Goal: Task Accomplishment & Management: Complete application form

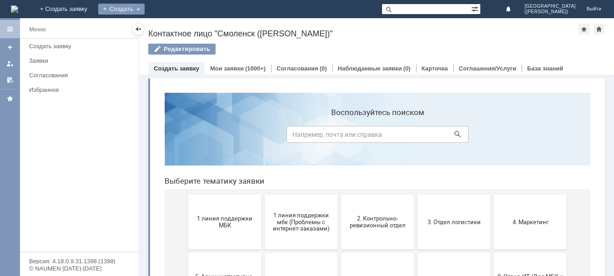
click at [145, 7] on div "Создать" at bounding box center [121, 9] width 46 height 11
click at [169, 28] on link "Заявка" at bounding box center [134, 27] width 69 height 11
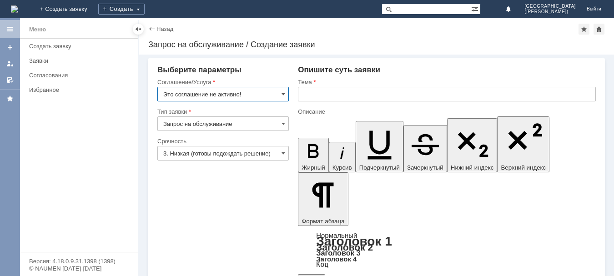
click at [275, 93] on input "Это соглашение не активно!" at bounding box center [223, 94] width 132 height 15
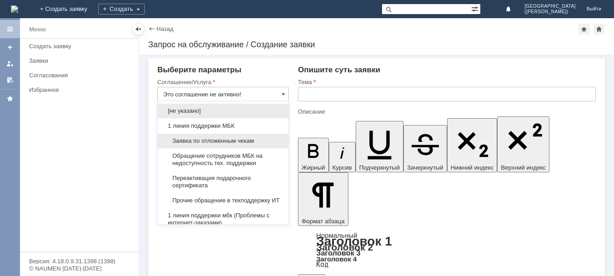
click at [226, 136] on div "Заявка по отложенным чекам" at bounding box center [223, 141] width 131 height 15
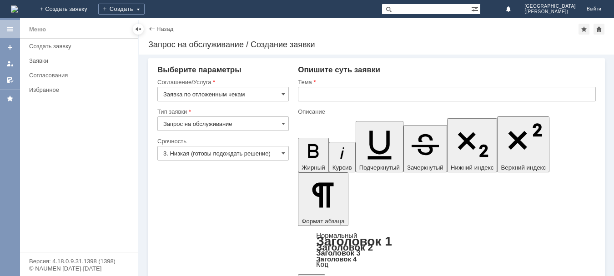
type input "Заявка по отложенным чекам"
click at [279, 157] on input "3. Низкая (готовы подождать решение)" at bounding box center [223, 153] width 132 height 15
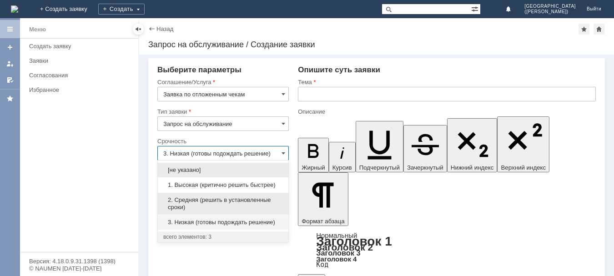
click at [248, 202] on span "2. Средняя (решить в установленные сроки)" at bounding box center [223, 204] width 120 height 15
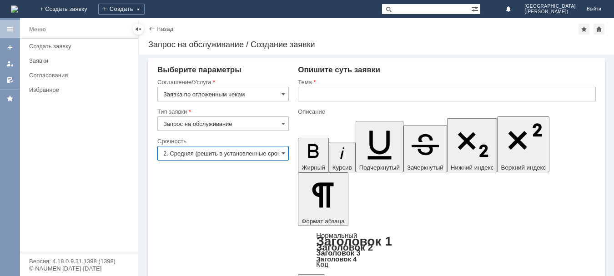
type input "2. Средняя (решить в установленные сроки)"
click at [275, 120] on input "Запрос на обслуживание" at bounding box center [223, 124] width 132 height 15
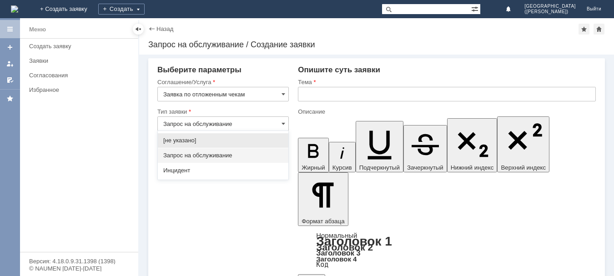
click at [275, 120] on input "Запрос на обслуживание" at bounding box center [223, 124] width 132 height 15
click at [317, 94] on input "text" at bounding box center [447, 94] width 298 height 15
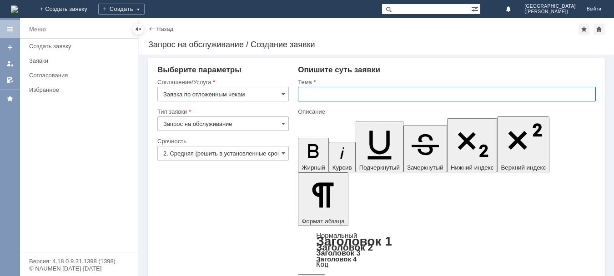
type input "Запрос на обслуживание"
type input "отложенные чеки"
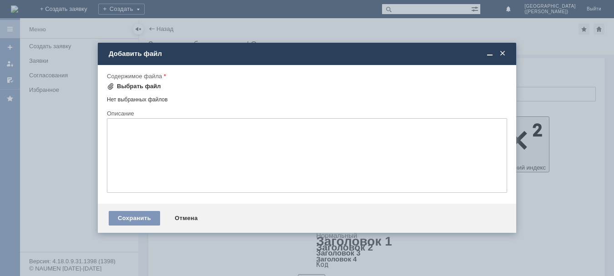
click at [135, 82] on div "Выбрать файл" at bounding box center [134, 86] width 54 height 11
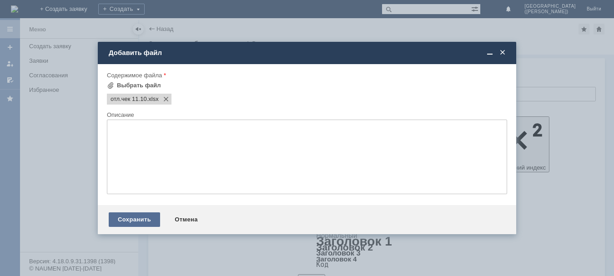
click at [138, 223] on div "Сохранить" at bounding box center [134, 220] width 51 height 15
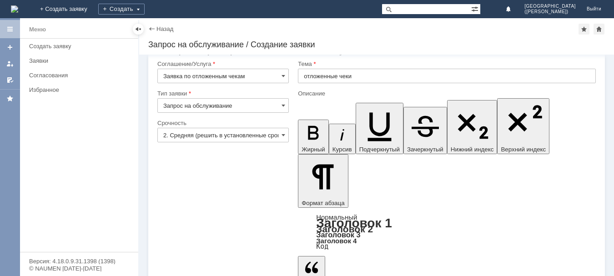
scroll to position [24, 0]
